Goal: Transaction & Acquisition: Purchase product/service

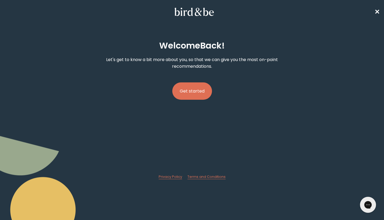
click at [197, 94] on button "Get started" at bounding box center [192, 90] width 40 height 17
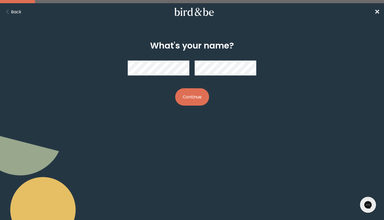
click at [188, 90] on button "Continue" at bounding box center [192, 96] width 34 height 17
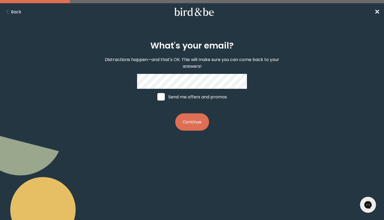
click at [188, 120] on button "Continue" at bounding box center [192, 121] width 34 height 17
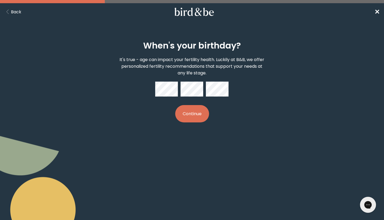
click at [190, 115] on button "Continue" at bounding box center [192, 113] width 34 height 17
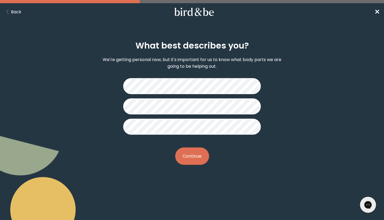
click at [188, 154] on button "Continue" at bounding box center [192, 155] width 34 height 17
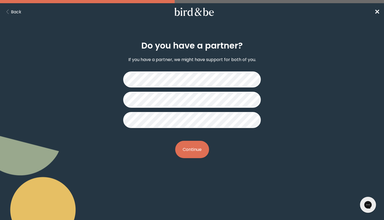
click at [188, 154] on button "Continue" at bounding box center [192, 149] width 34 height 17
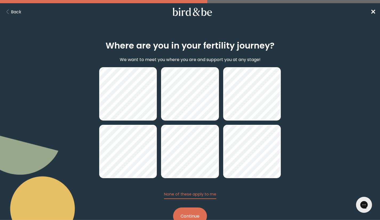
click at [195, 214] on button "Continue" at bounding box center [190, 215] width 34 height 17
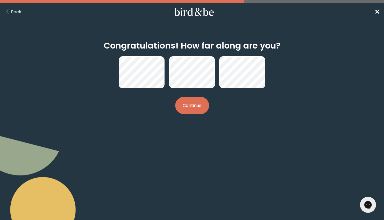
click at [179, 105] on button "Continue" at bounding box center [192, 105] width 34 height 17
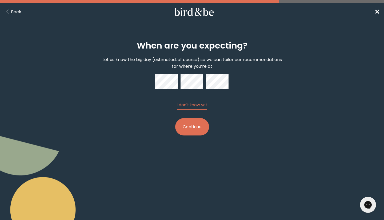
click at [187, 129] on button "Continue" at bounding box center [192, 126] width 34 height 17
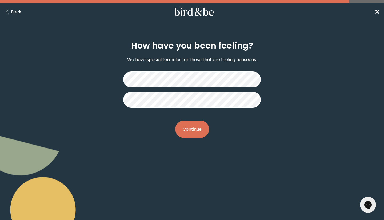
click at [188, 126] on button "Continue" at bounding box center [192, 128] width 34 height 17
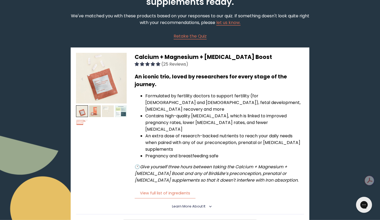
scroll to position [49, 0]
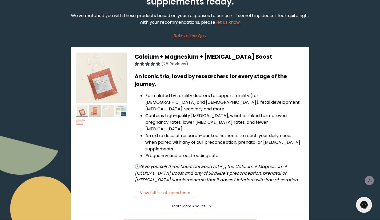
click at [191, 204] on span "Learn More About it" at bounding box center [188, 206] width 33 height 5
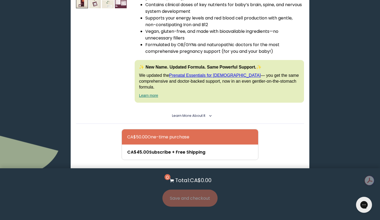
scroll to position [503, 0]
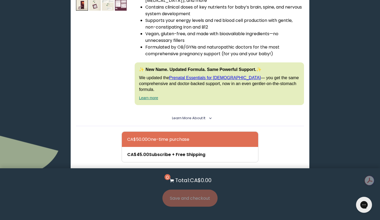
click at [192, 116] on span "Learn More About it" at bounding box center [188, 118] width 33 height 5
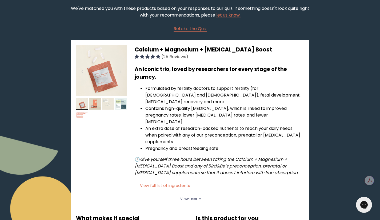
scroll to position [57, 0]
click at [251, 48] on h3 "Calcium + Magnesium + [MEDICAL_DATA] Boost (25 Reviews)" at bounding box center [219, 52] width 169 height 14
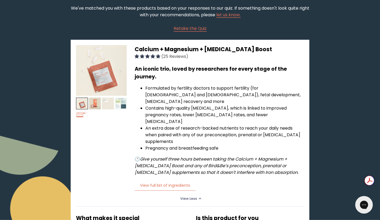
click at [366, 208] on div "Gorgias live chat" at bounding box center [364, 205] width 12 height 12
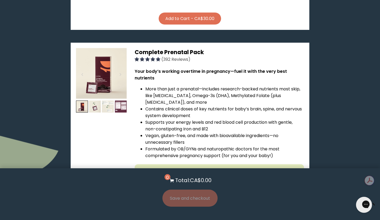
scroll to position [401, 0]
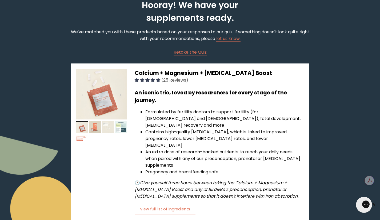
scroll to position [33, 0]
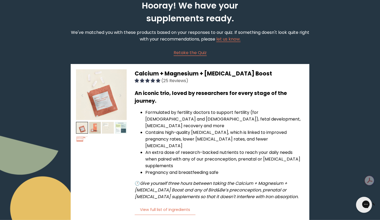
type textarea "w"
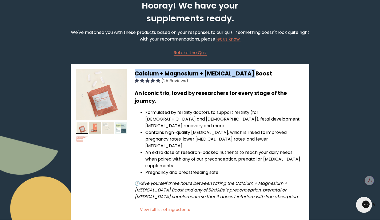
drag, startPoint x: 253, startPoint y: 73, endPoint x: 135, endPoint y: 74, distance: 118.3
click at [135, 74] on body "plus-circle minus-circle close-circle Bird & Be Logo Bird & Be Logo arrow-left …" at bounding box center [190, 77] width 380 height 220
copy span "Calcium + Magnesium + [MEDICAL_DATA] Boost"
paste textarea "Calcium + Magnesium + [MEDICAL_DATA] Boost"
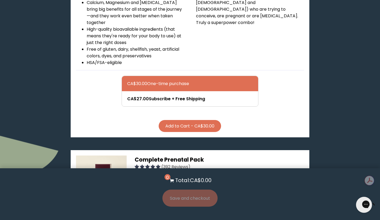
scroll to position [294, 0]
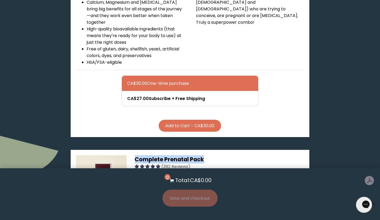
drag, startPoint x: 208, startPoint y: 131, endPoint x: 132, endPoint y: 133, distance: 75.7
copy span "Complete Prenatal Pack"
paste textarea "Complete Prenatal Pack"
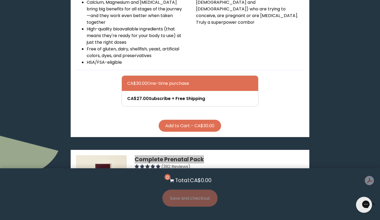
paste textarea "Complete Prenatal Pack"
type textarea "should someone who is pregnant take both "Calcium + Magnesium + [MEDICAL_DATA] …"
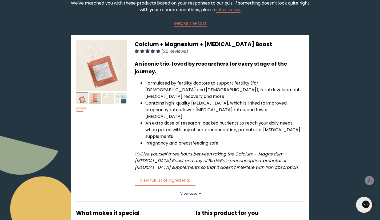
scroll to position [62, 0]
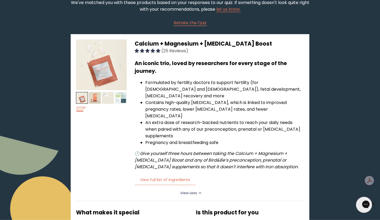
click at [98, 98] on body "plus-circle minus-circle close-circle Bird & Be Logo Bird & Be Logo arrow-left …" at bounding box center [190, 48] width 380 height 220
click at [92, 98] on img at bounding box center [95, 98] width 12 height 12
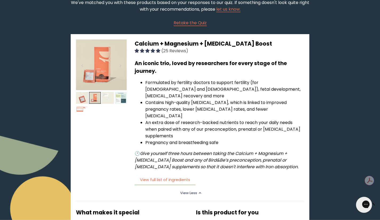
click at [107, 96] on img at bounding box center [108, 98] width 12 height 12
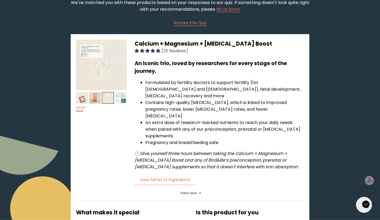
click at [119, 97] on img at bounding box center [121, 98] width 12 height 12
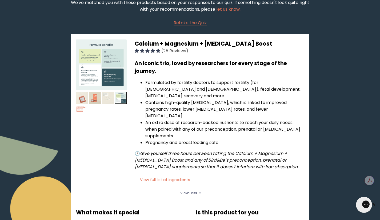
click at [111, 69] on img at bounding box center [101, 64] width 51 height 51
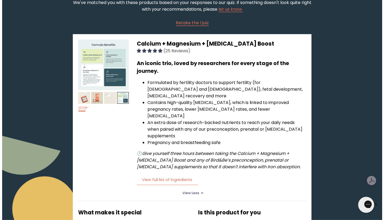
scroll to position [0, 0]
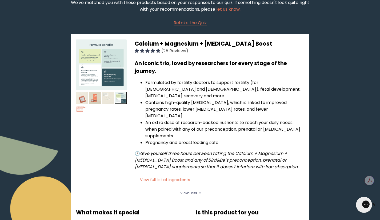
click at [382, 206] on icon "Gorgias live chat" at bounding box center [385, 204] width 6 height 6
click at [382, 208] on div "Gorgias live chat" at bounding box center [385, 204] width 6 height 7
click at [185, 158] on html "plus-circle minus-circle close-circle Bird & Be Logo Bird & Be Logo arrow-left …" at bounding box center [190, 48] width 380 height 220
click at [166, 174] on button "View full list of ingredients" at bounding box center [165, 179] width 61 height 11
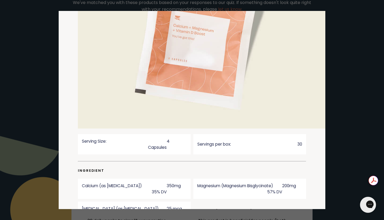
scroll to position [176, 0]
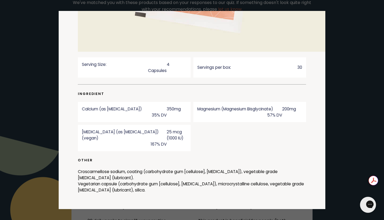
click at [384, 202] on icon "Gorgias live chat" at bounding box center [389, 204] width 6 height 6
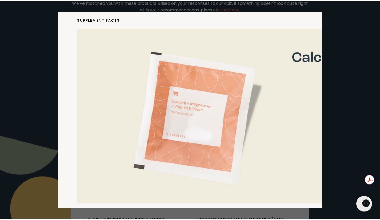
scroll to position [0, 0]
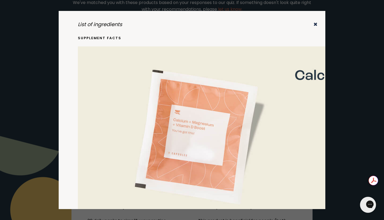
click at [313, 25] on icon "✖" at bounding box center [315, 24] width 4 height 7
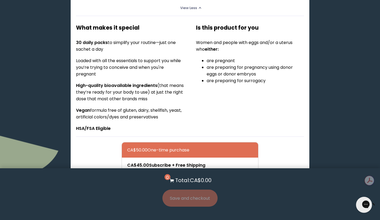
scroll to position [614, 0]
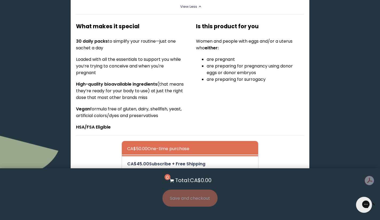
drag, startPoint x: 192, startPoint y: 134, endPoint x: 185, endPoint y: 132, distance: 7.4
click at [185, 156] on div at bounding box center [195, 163] width 136 height 15
click at [127, 160] on input "CA$45.00 Subscribe + Free Shipping" at bounding box center [127, 160] width 0 height 0
radio input "true"
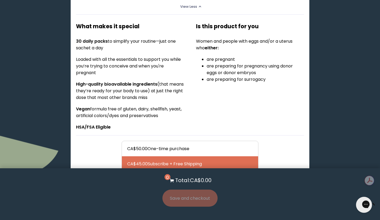
click at [185, 156] on div at bounding box center [195, 163] width 136 height 15
click at [127, 160] on input "CA$45.00 Subscribe + Free Shipping" at bounding box center [127, 160] width 0 height 0
click at [194, 185] on button "Add to Cart - CA$45.00" at bounding box center [189, 191] width 63 height 12
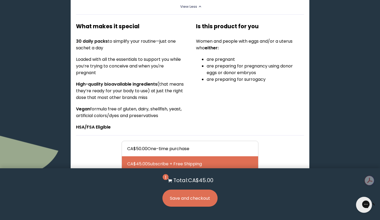
scroll to position [639, 0]
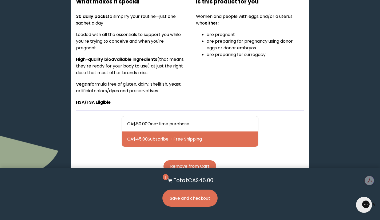
click at [198, 199] on button "Save and checkout" at bounding box center [189, 198] width 55 height 17
